Goal: Task Accomplishment & Management: Manage account settings

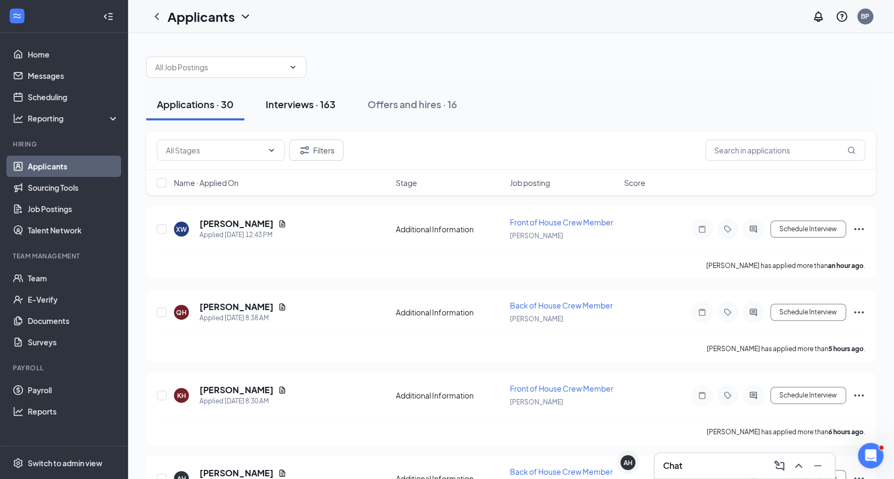
click at [291, 109] on div "Interviews · 163" at bounding box center [300, 104] width 70 height 13
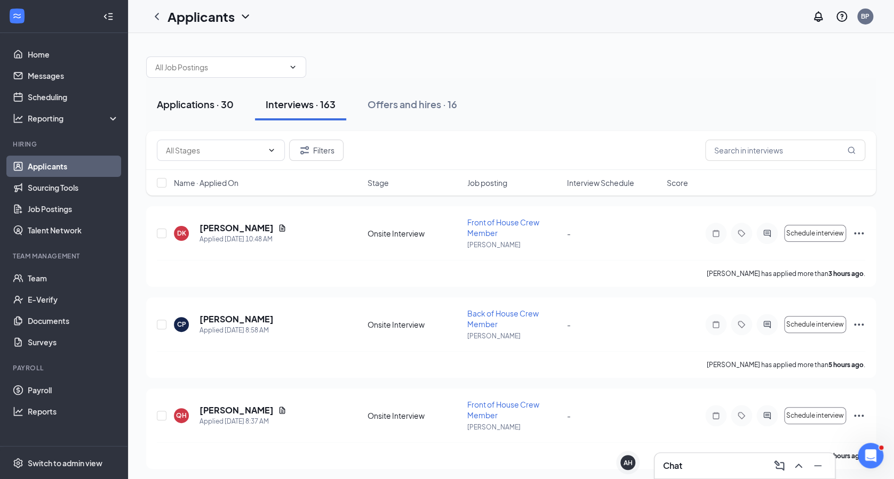
click at [187, 98] on div "Applications · 30" at bounding box center [195, 104] width 77 height 13
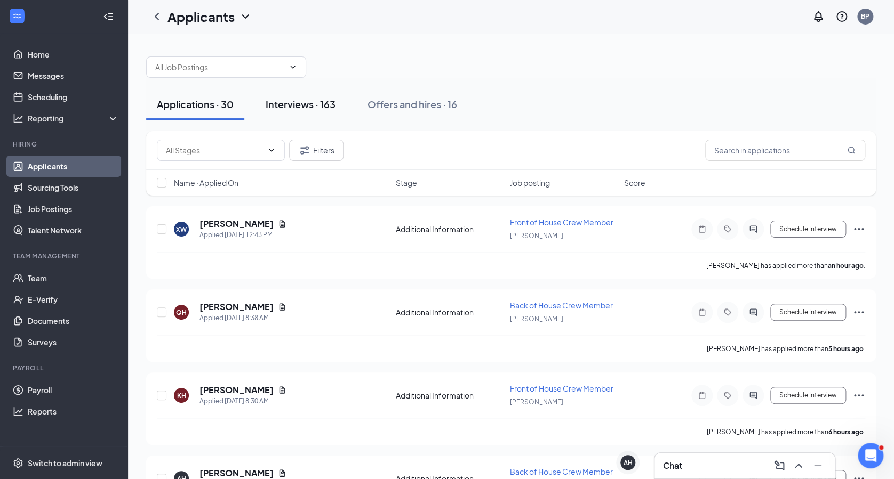
click at [306, 104] on div "Interviews · 163" at bounding box center [300, 104] width 70 height 13
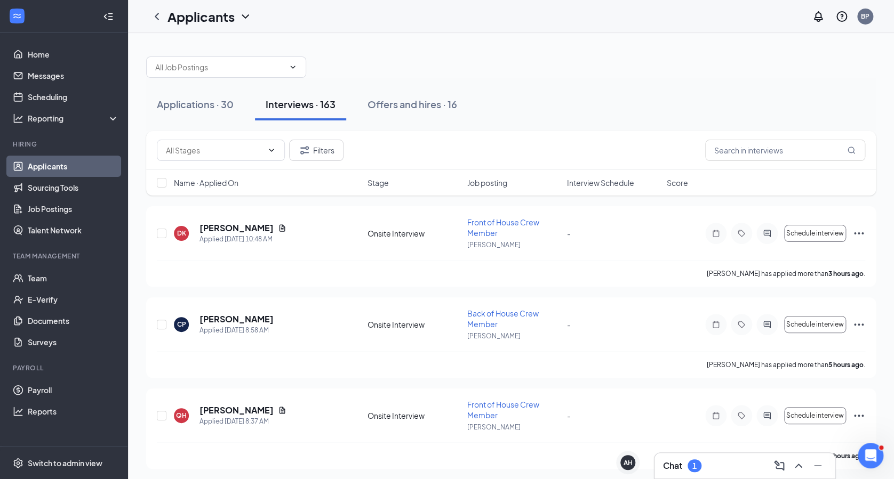
drag, startPoint x: 684, startPoint y: 461, endPoint x: 695, endPoint y: 465, distance: 12.0
click at [695, 465] on div "1" at bounding box center [694, 466] width 4 height 9
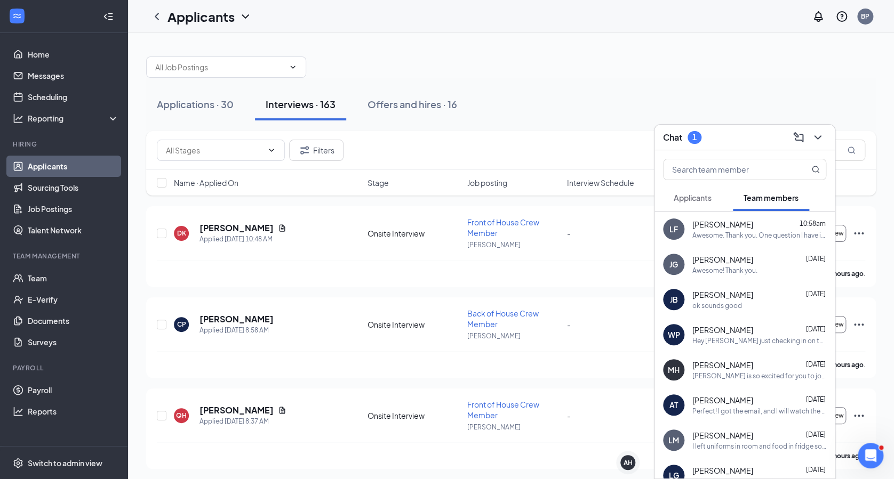
click at [695, 198] on span "Applicants" at bounding box center [692, 198] width 38 height 10
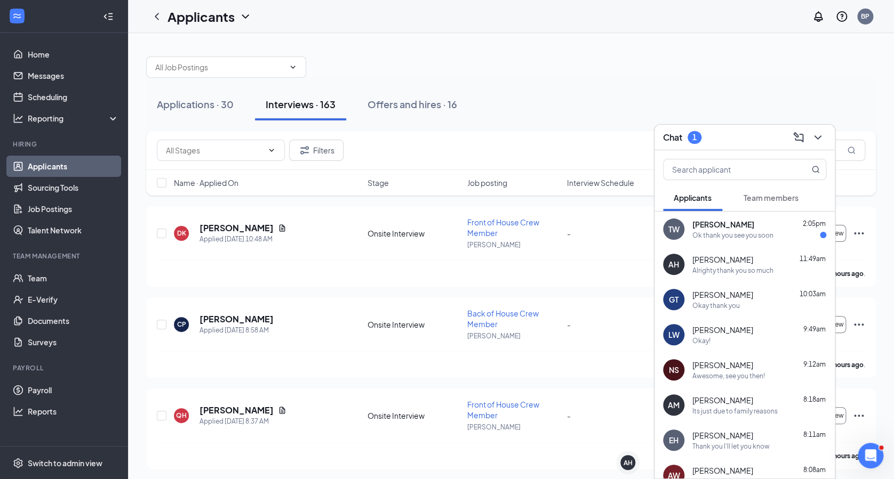
click at [717, 227] on span "[PERSON_NAME]" at bounding box center [723, 224] width 62 height 11
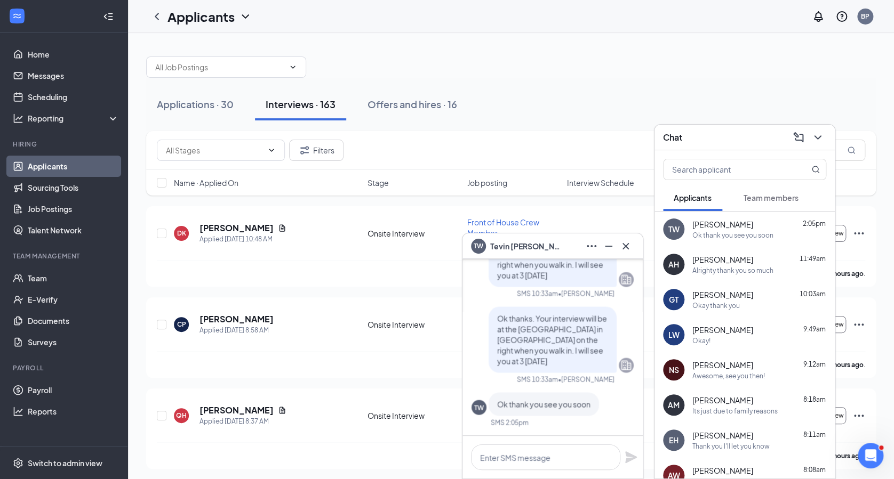
click at [315, 108] on div "Interviews · 163" at bounding box center [300, 104] width 70 height 13
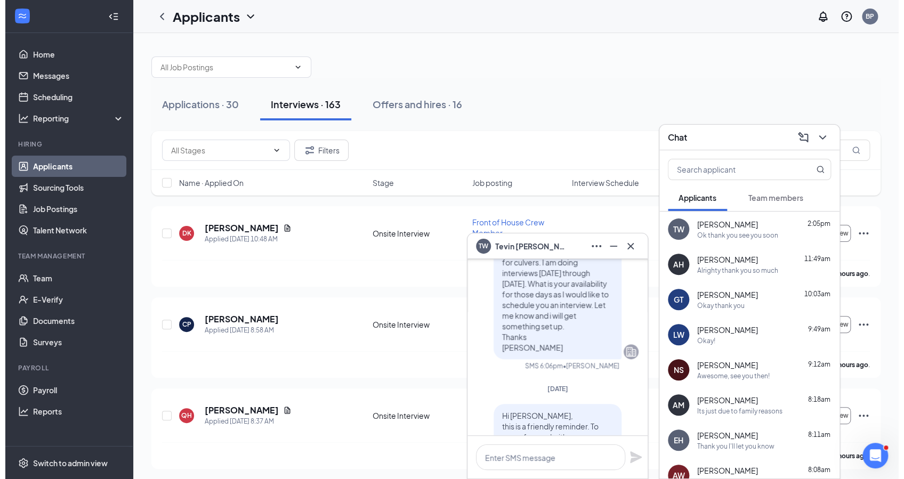
scroll to position [-848, 0]
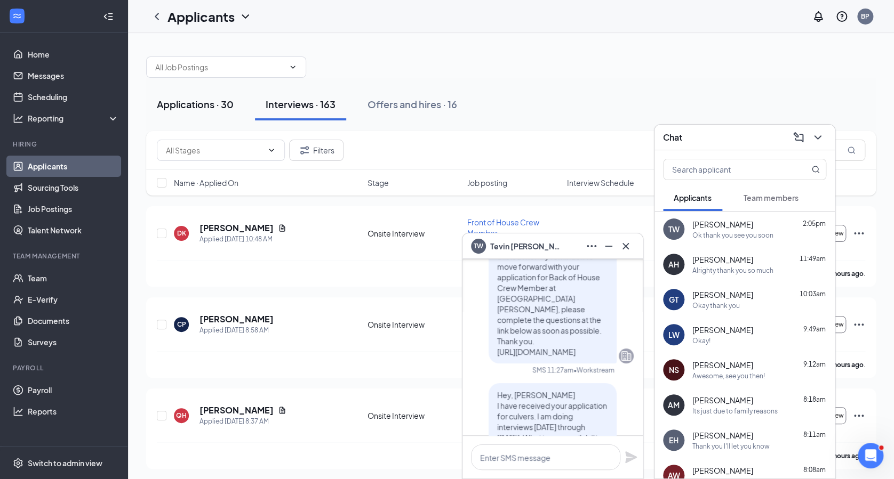
click at [208, 102] on div "Applications · 30" at bounding box center [195, 104] width 77 height 13
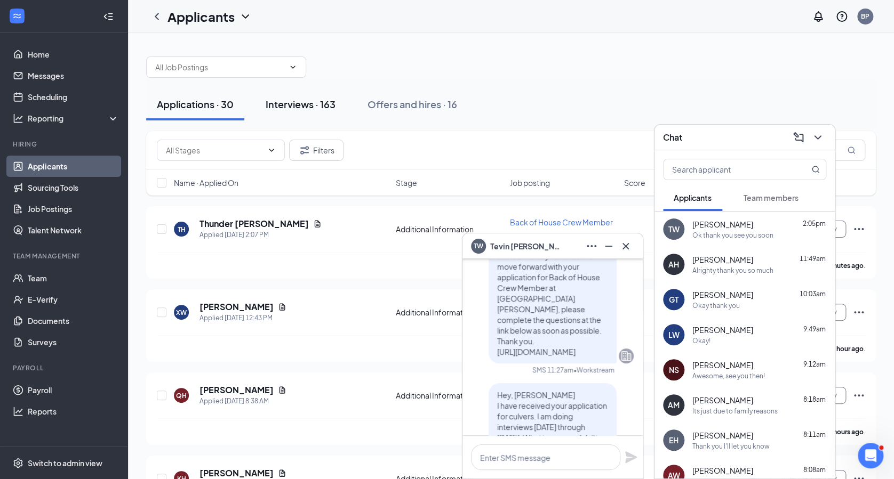
click at [302, 108] on div "Interviews · 163" at bounding box center [300, 104] width 70 height 13
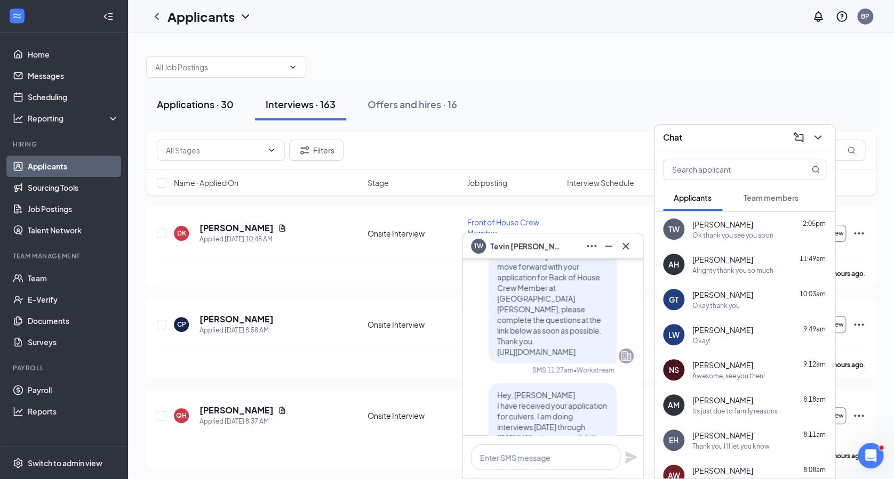
click at [197, 98] on div "Applications · 30" at bounding box center [195, 104] width 77 height 13
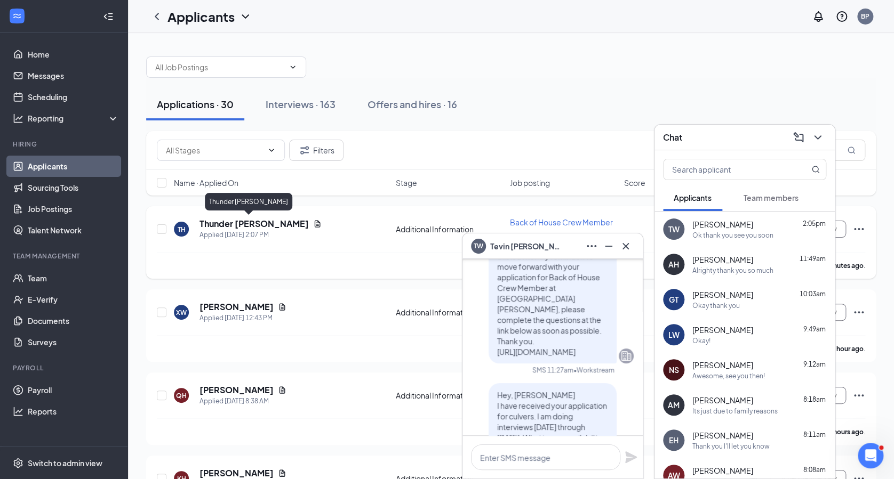
click at [249, 223] on h5 "Thunder [PERSON_NAME]" at bounding box center [253, 224] width 109 height 12
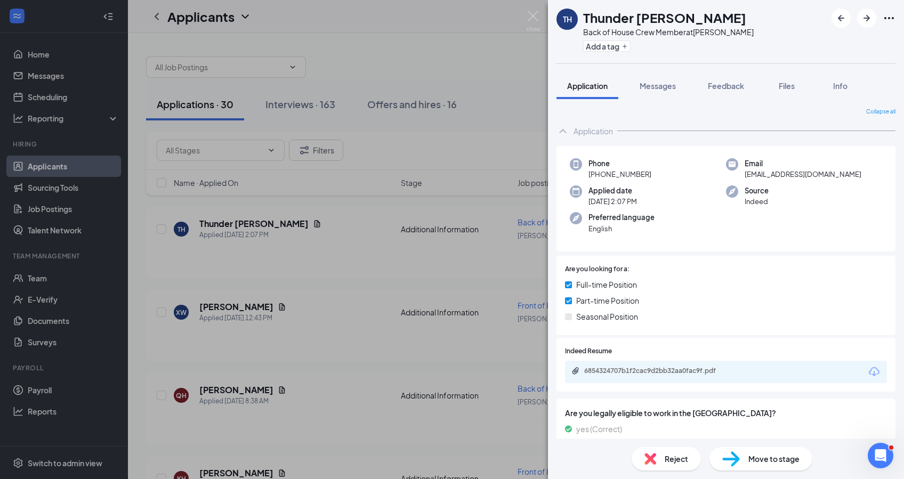
click at [667, 366] on div "6854324707b1f2cac9d2bb32aa0fac9f.pdf" at bounding box center [726, 372] width 322 height 22
click at [669, 371] on div "6854324707b1f2cac9d2bb32aa0fac9f.pdf" at bounding box center [658, 371] width 149 height 9
click at [299, 197] on div "TH Thunder [PERSON_NAME] Back of House Crew Member at [PERSON_NAME] Add a tag A…" at bounding box center [452, 239] width 904 height 479
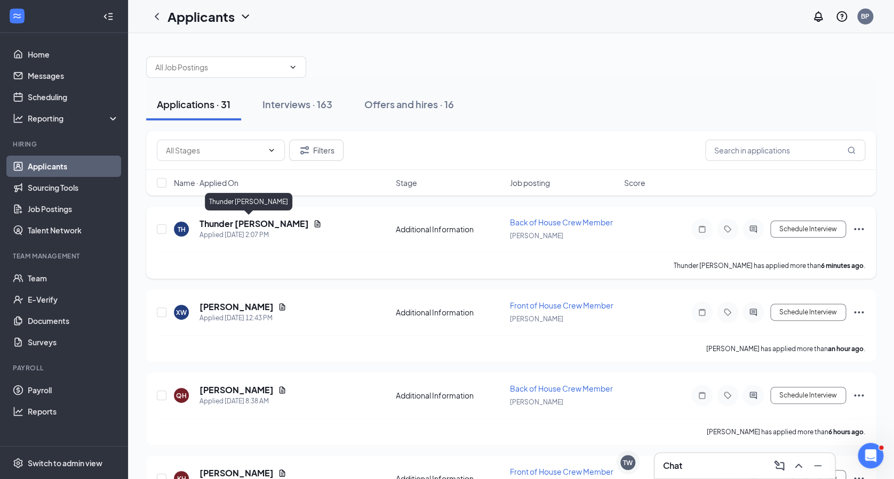
click at [262, 223] on h5 "Thunder [PERSON_NAME]" at bounding box center [253, 224] width 109 height 12
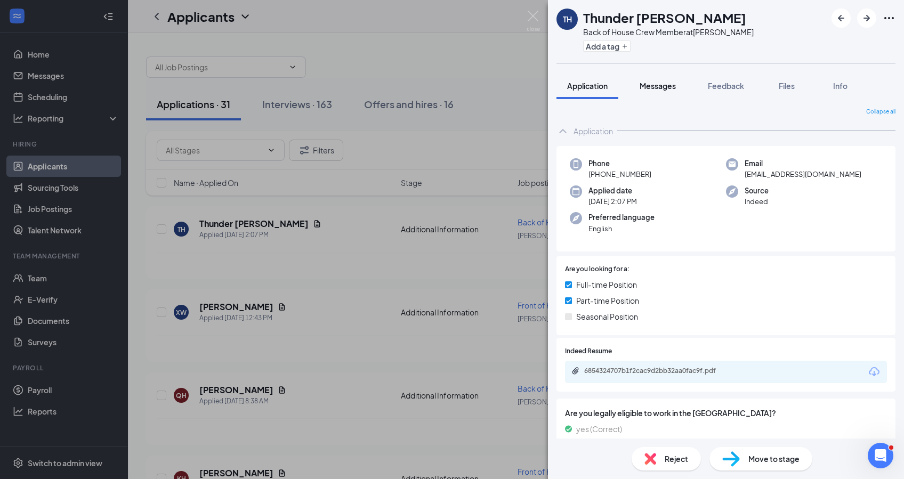
click at [670, 83] on span "Messages" at bounding box center [658, 86] width 36 height 10
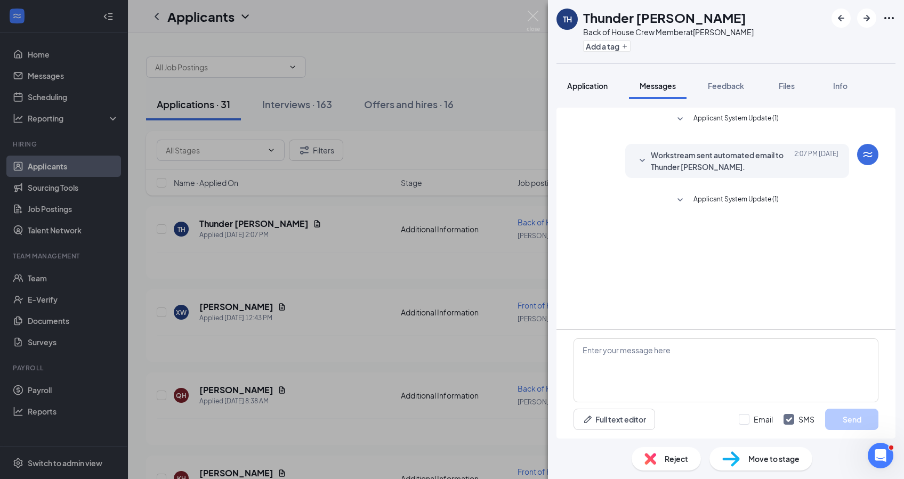
click at [582, 83] on span "Application" at bounding box center [587, 86] width 41 height 10
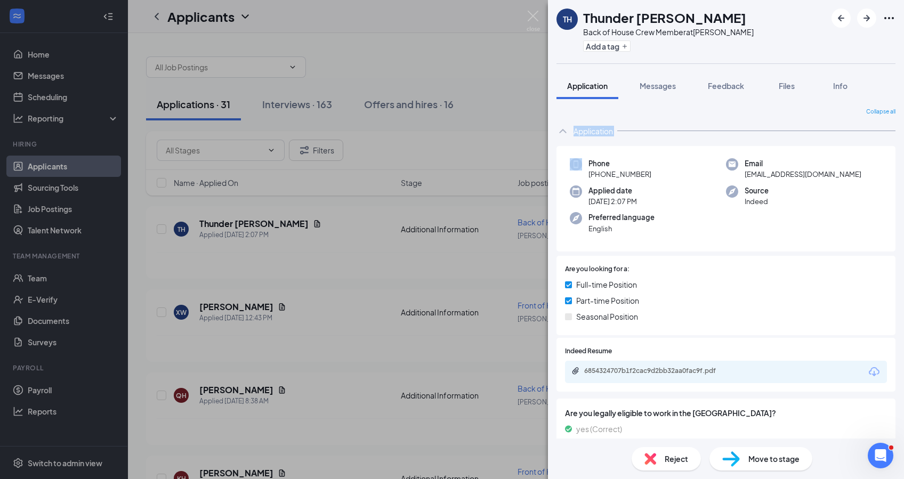
drag, startPoint x: 226, startPoint y: 150, endPoint x: 262, endPoint y: 122, distance: 45.2
click at [262, 122] on div "TH Thunder [PERSON_NAME] Back of House Crew Member at [PERSON_NAME] Add a tag A…" at bounding box center [452, 239] width 904 height 479
